Goal: Navigation & Orientation: Find specific page/section

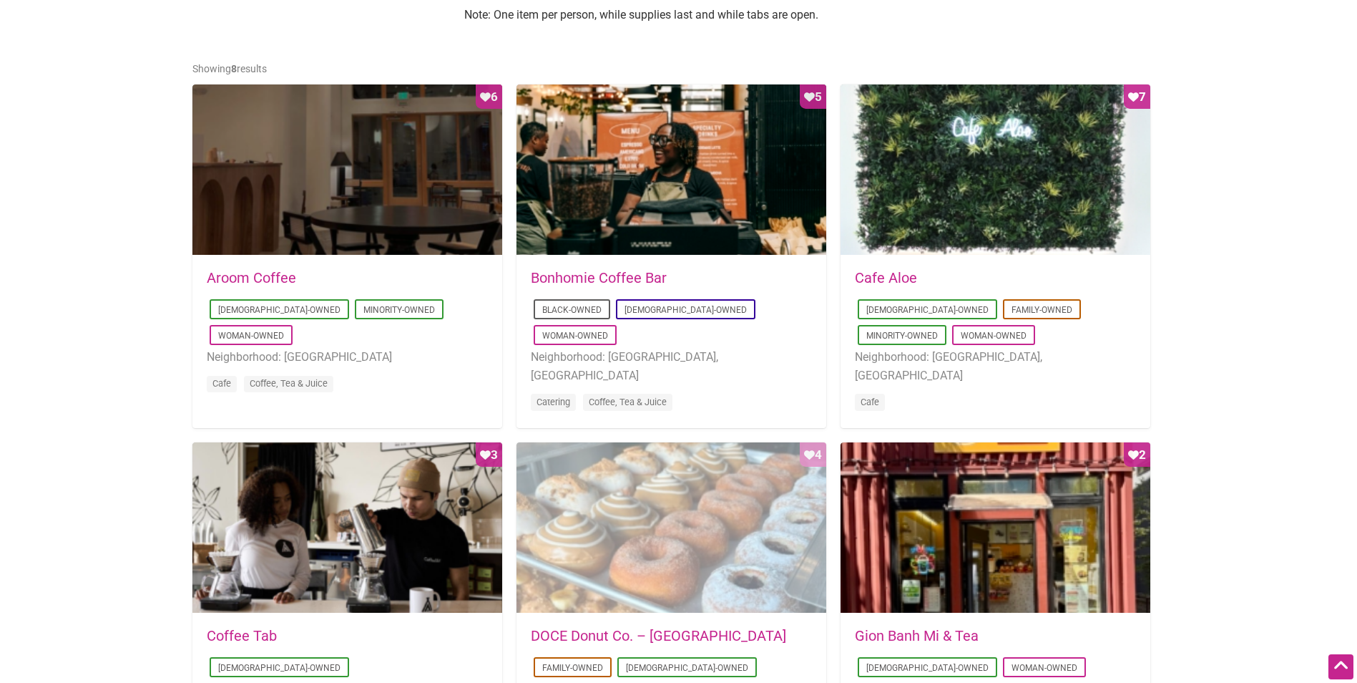
scroll to position [859, 0]
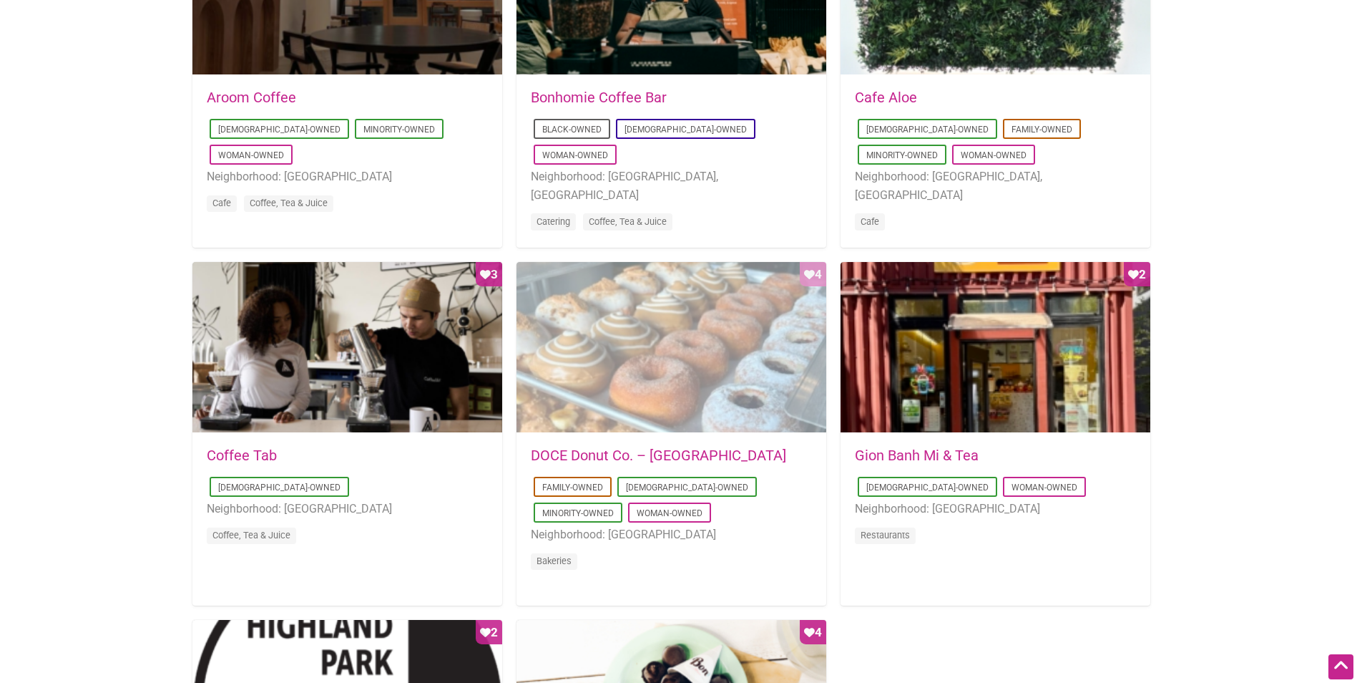
click at [698, 291] on div "Favorite Count 4" at bounding box center [672, 348] width 310 height 172
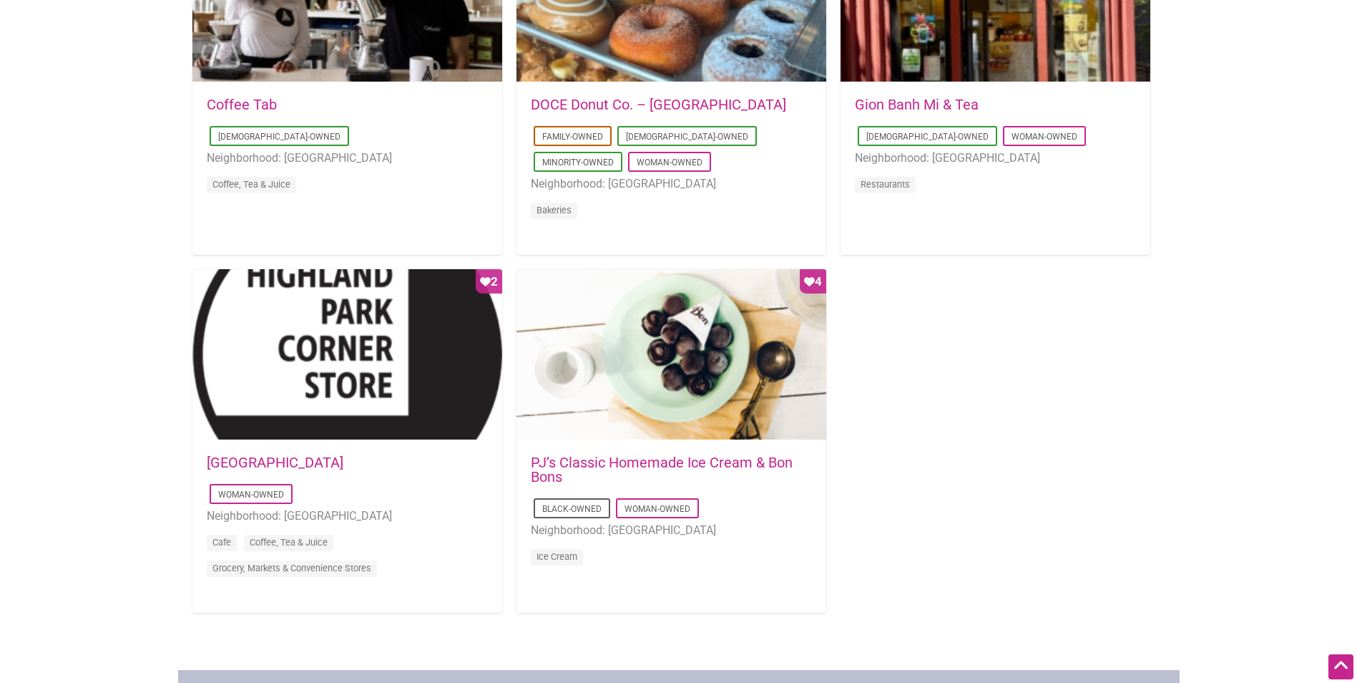
scroll to position [1216, 0]
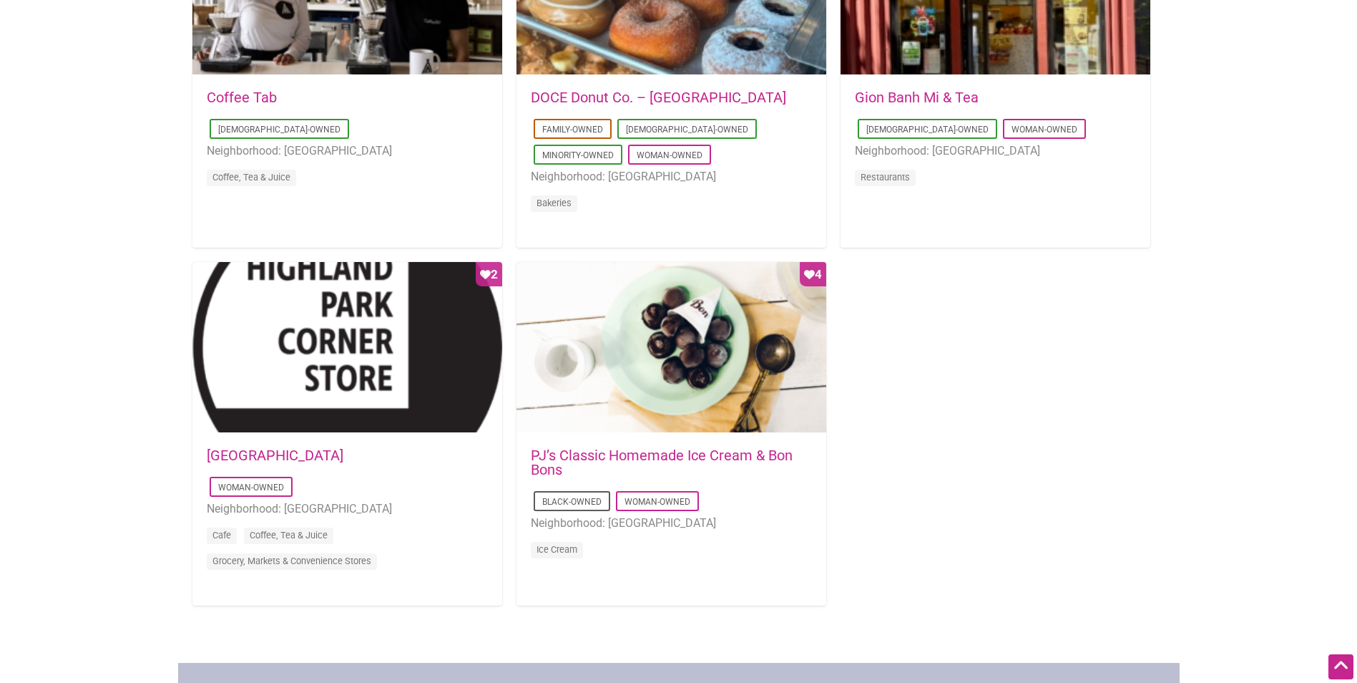
click at [727, 457] on link "PJ’s Classic Homemade Ice Cream & Bon Bons" at bounding box center [662, 461] width 262 height 31
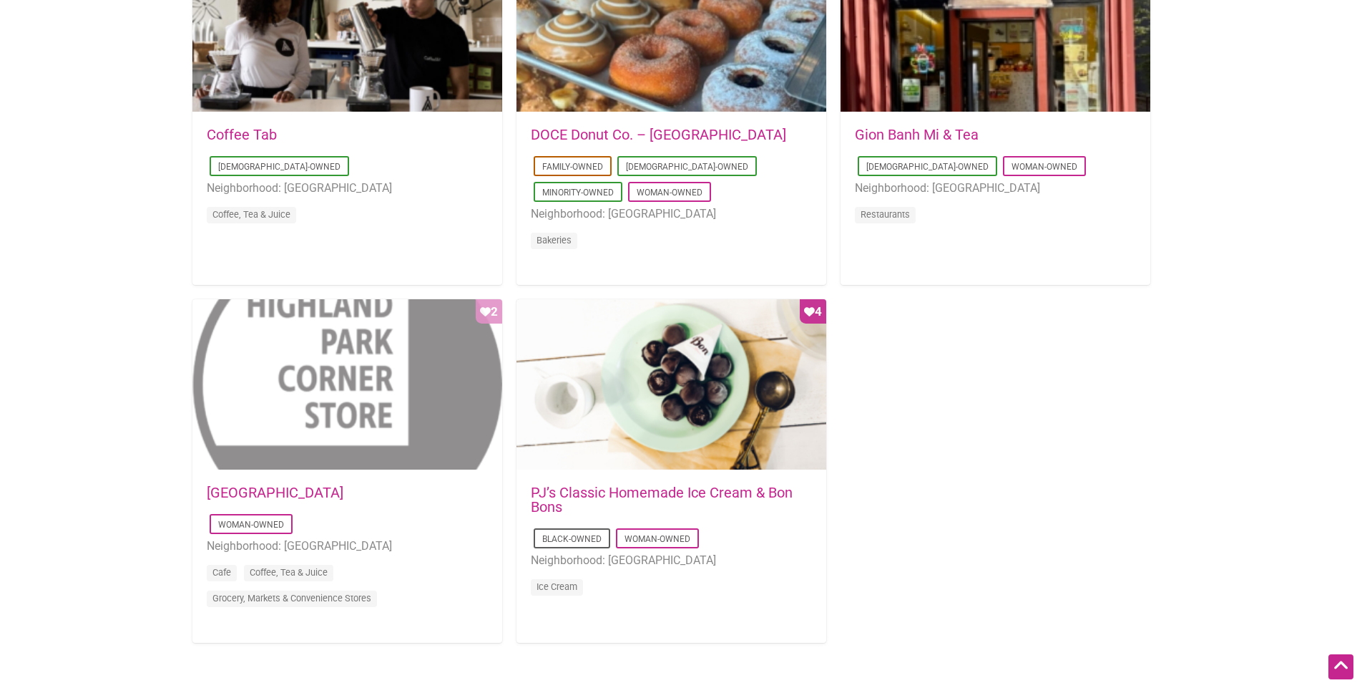
scroll to position [1180, 0]
